Goal: Information Seeking & Learning: Learn about a topic

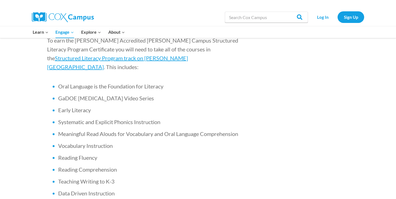
scroll to position [381, 0]
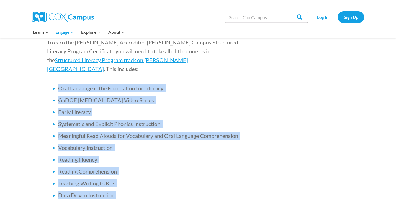
drag, startPoint x: 58, startPoint y: 54, endPoint x: 124, endPoint y: 175, distance: 137.1
click at [124, 175] on ul "Oral Language is the Foundation for Literacy GaDOE Dyslexia Video Series Early …" at bounding box center [144, 147] width 194 height 127
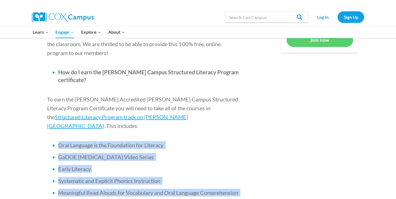
scroll to position [323, 0]
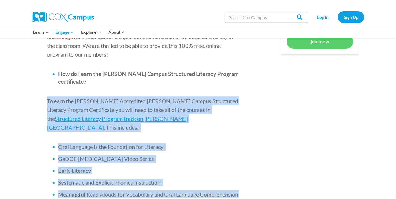
drag, startPoint x: 47, startPoint y: 76, endPoint x: 122, endPoint y: 168, distance: 118.7
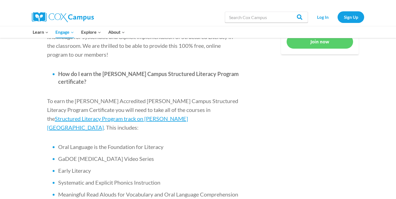
drag, startPoint x: 122, startPoint y: 175, endPoint x: 123, endPoint y: 181, distance: 6.2
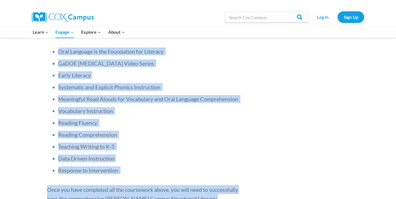
scroll to position [419, 0]
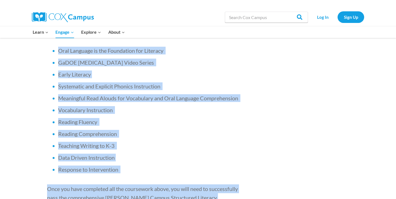
drag, startPoint x: 47, startPoint y: 75, endPoint x: 131, endPoint y: 178, distance: 132.9
copy div "To earn the IDA Accredited Cox Campus Structured Literacy Program Certificate y…"
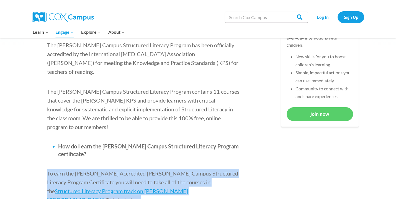
scroll to position [254, 0]
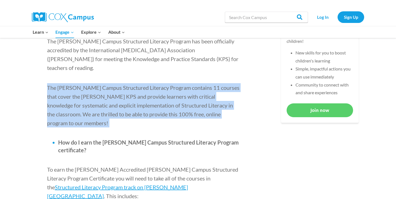
drag, startPoint x: 48, startPoint y: 78, endPoint x: 208, endPoint y: 109, distance: 163.7
click at [208, 110] on p "The Cox Campus Structured Literacy Program contains 11 courses that cover the I…" at bounding box center [144, 105] width 194 height 44
copy span "The Cox Campus Structured Literacy Program contains 11 courses that cover the I…"
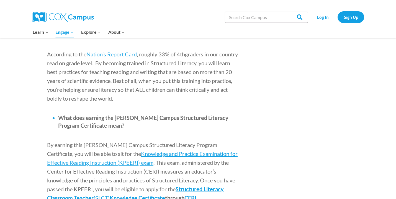
scroll to position [621, 0]
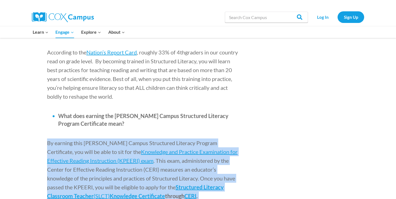
drag, startPoint x: 48, startPoint y: 108, endPoint x: 163, endPoint y: 164, distance: 128.2
click at [164, 164] on p "By earning this Cox Campus Structured Literacy Program Certificate, you will be…" at bounding box center [144, 170] width 194 height 62
copy p "By earning this Cox Campus Structured Literacy Program Certificate, you will be…"
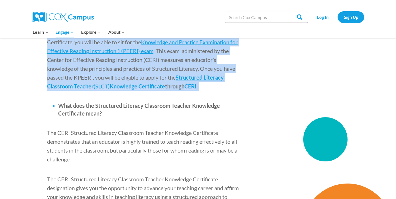
scroll to position [732, 0]
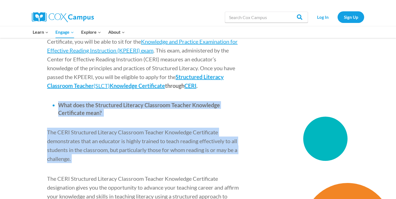
drag, startPoint x: 47, startPoint y: 63, endPoint x: 96, endPoint y: 132, distance: 84.9
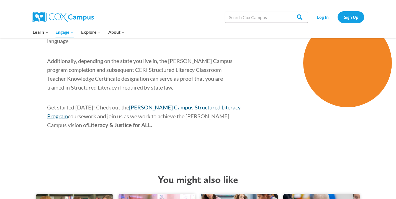
scroll to position [883, 0]
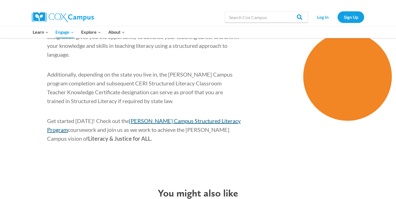
click at [201, 118] on span "Cox Campus Structured Literacy Program" at bounding box center [144, 126] width 194 height 16
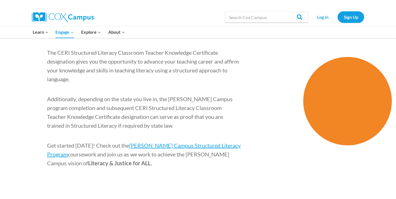
scroll to position [883, 0]
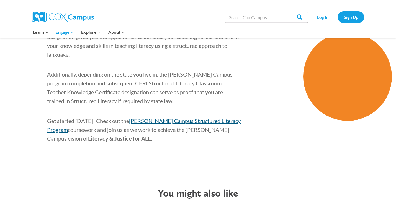
click at [198, 118] on span "[PERSON_NAME] Campus Structured Literacy Program" at bounding box center [144, 126] width 194 height 16
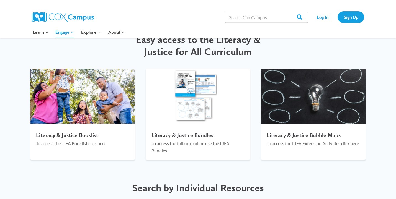
scroll to position [596, 0]
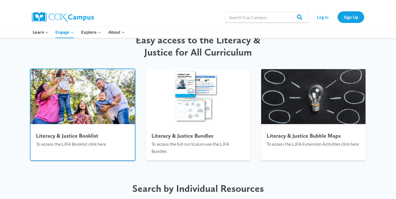
click at [103, 111] on img at bounding box center [82, 96] width 104 height 55
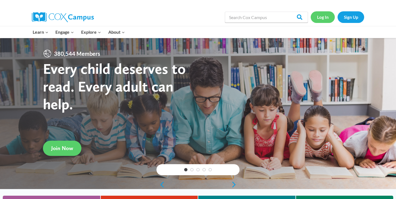
click at [322, 19] on link "Log In" at bounding box center [323, 16] width 24 height 11
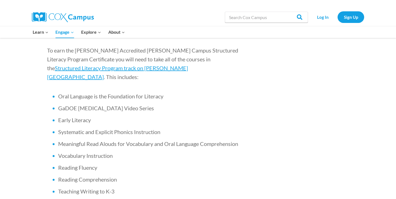
scroll to position [375, 0]
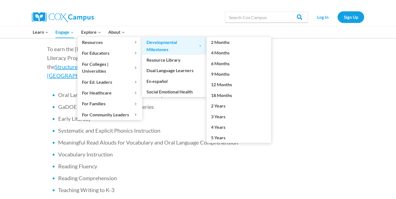
click at [148, 42] on span "Developmental Milestones Expand" at bounding box center [175, 46] width 56 height 14
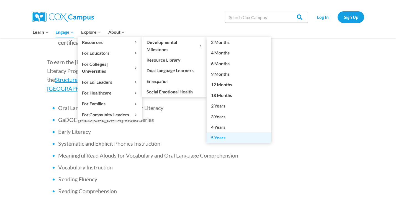
scroll to position [361, 0]
click at [222, 136] on link "5 Years" at bounding box center [239, 138] width 65 height 11
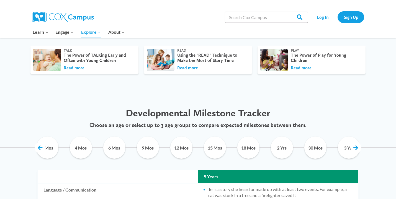
scroll to position [209, 0]
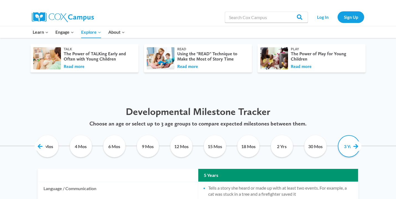
click at [350, 147] on input "3 Yrs" at bounding box center [348, 146] width 25 height 22
checkbox input "true"
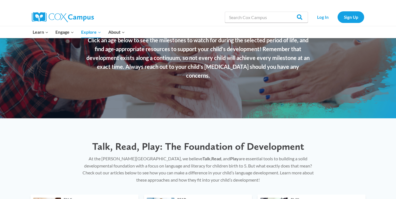
scroll to position [0, 0]
